Goal: Find specific page/section: Find specific page/section

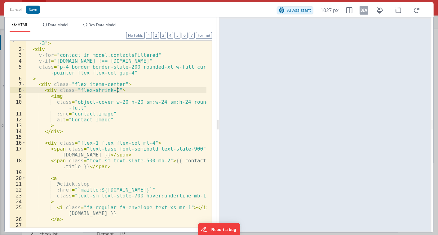
click at [132, 93] on div "< div class = "grid gap-5 sm:grid-cols-1 md:grid-cols-2 xl:grid-cols -3" > < di…" at bounding box center [116, 136] width 181 height 204
click at [97, 26] on span "Dev Data Model" at bounding box center [102, 24] width 28 height 5
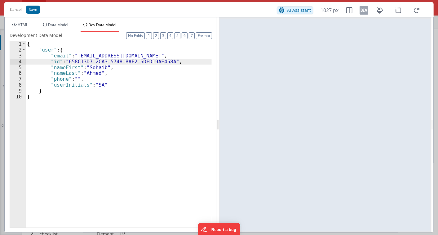
click at [129, 60] on div "{ "user" : { "email" : "[EMAIL_ADDRESS][DOMAIN_NAME]" , "id" : "658C13D7-2CA3-5…" at bounding box center [119, 140] width 186 height 198
click at [64, 23] on span "Data Model" at bounding box center [58, 24] width 20 height 5
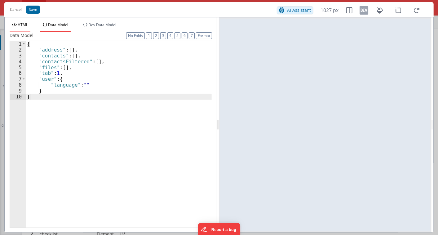
click at [14, 27] on li "HTML" at bounding box center [20, 27] width 21 height 10
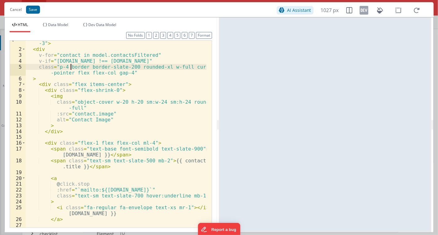
click at [70, 64] on div "< div class = "grid gap-5 sm:grid-cols-1 md:grid-cols-2 xl:grid-cols -3" > < di…" at bounding box center [116, 136] width 181 height 204
click at [16, 11] on button "Cancel" at bounding box center [16, 9] width 18 height 9
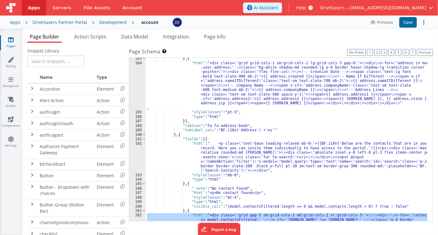
click at [17, 9] on div at bounding box center [11, 8] width 22 height 16
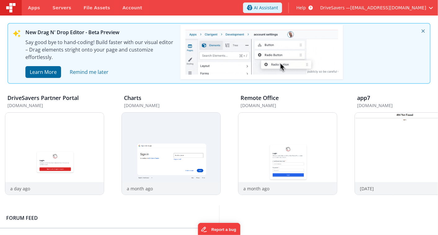
click at [9, 8] on img at bounding box center [10, 7] width 9 height 9
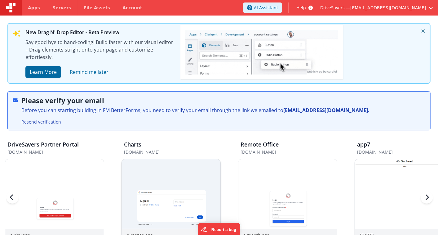
click at [157, 175] on img at bounding box center [171, 208] width 99 height 99
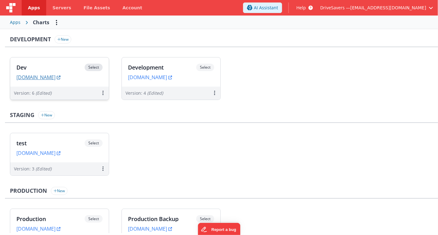
click at [60, 79] on link "[DOMAIN_NAME]" at bounding box center [38, 77] width 44 height 6
click at [40, 76] on link "[DOMAIN_NAME]" at bounding box center [38, 77] width 44 height 6
